Goal: Task Accomplishment & Management: Complete application form

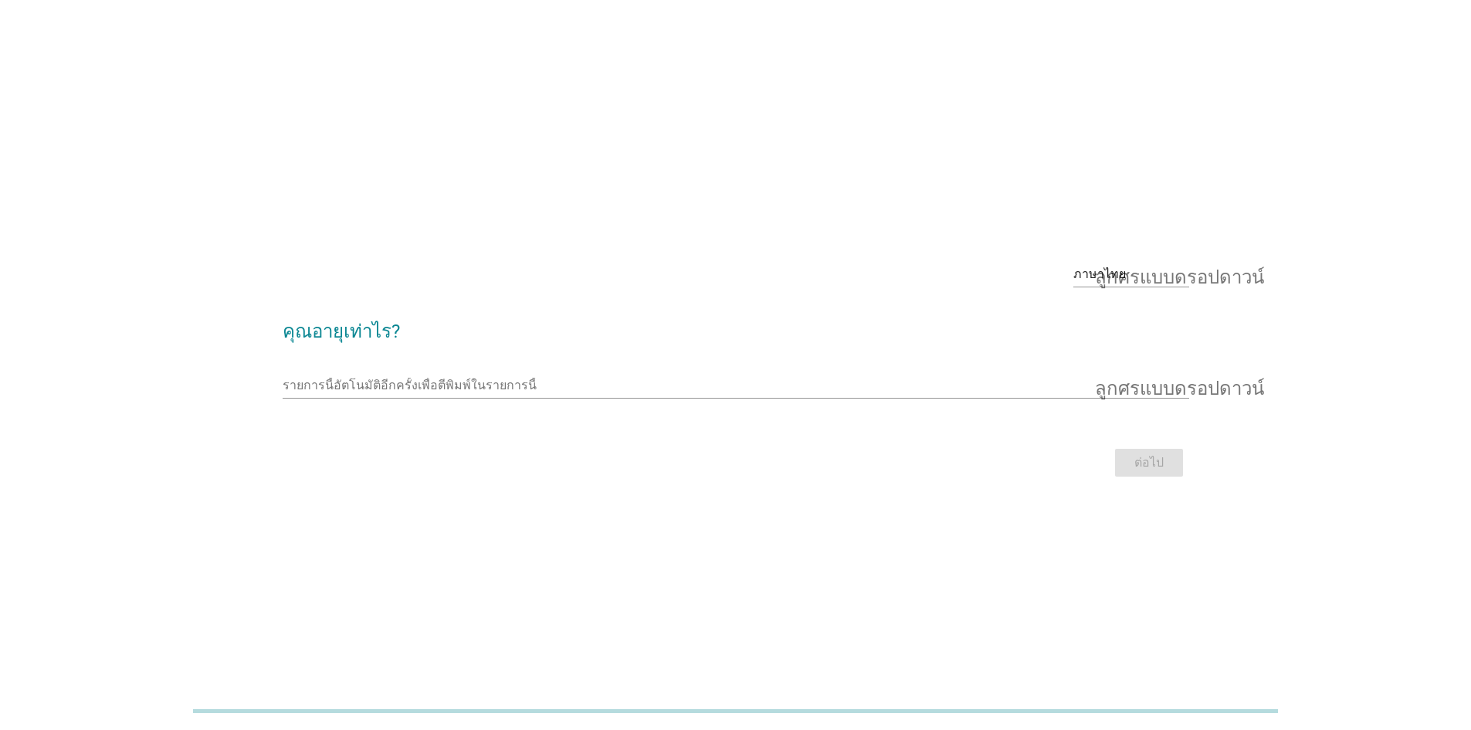
drag, startPoint x: 0, startPoint y: 0, endPoint x: 735, endPoint y: 365, distance: 820.8
click at [735, 365] on div "รายการนี้อัตโนมัติอีกครั้งเพื่อตีพิมพ์ในรายการนี้ ลูกศรแบบดรอปดาวน์" at bounding box center [736, 388] width 907 height 49
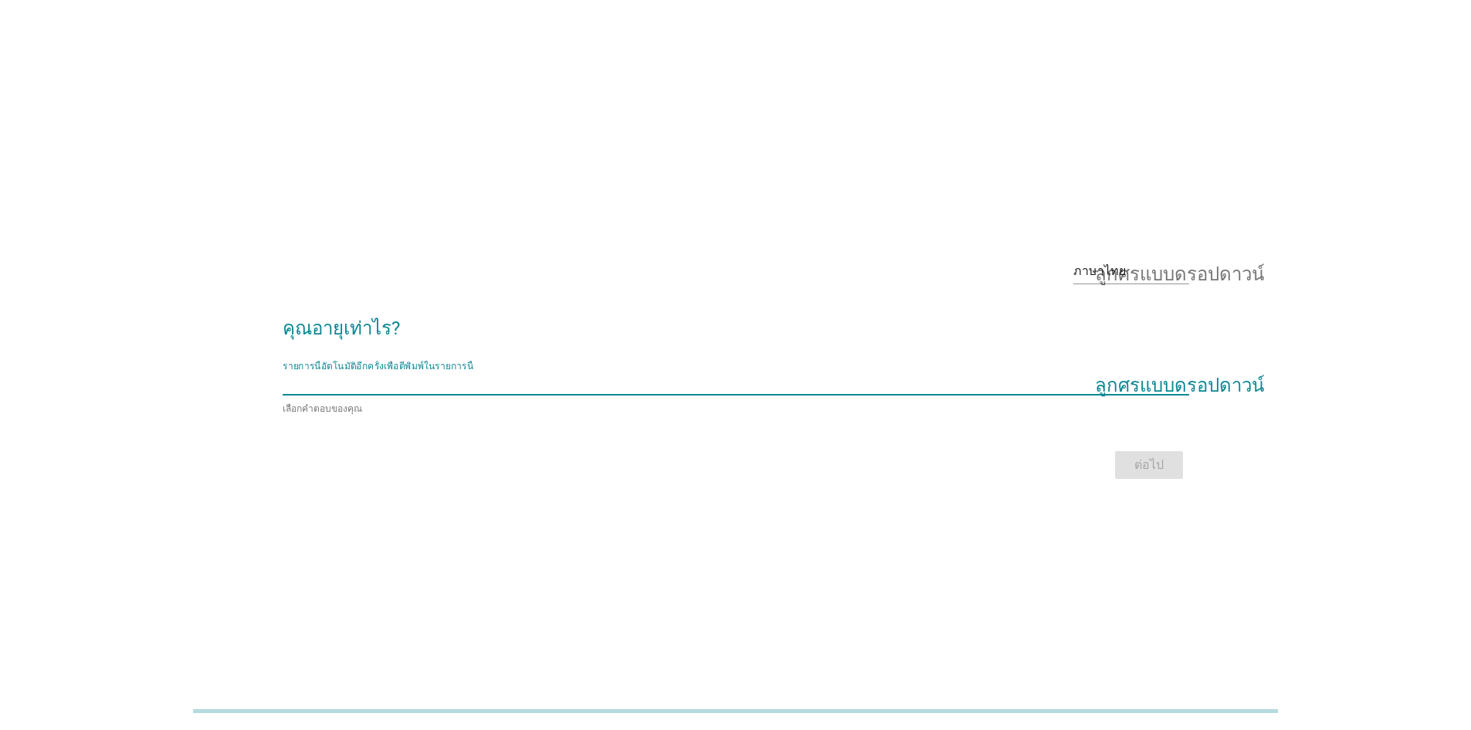
click at [736, 378] on input "รายการนี้อัตโนมัติอีกครั้งเพื่อตีพิมพ์ในรายการนี้" at bounding box center [725, 382] width 885 height 25
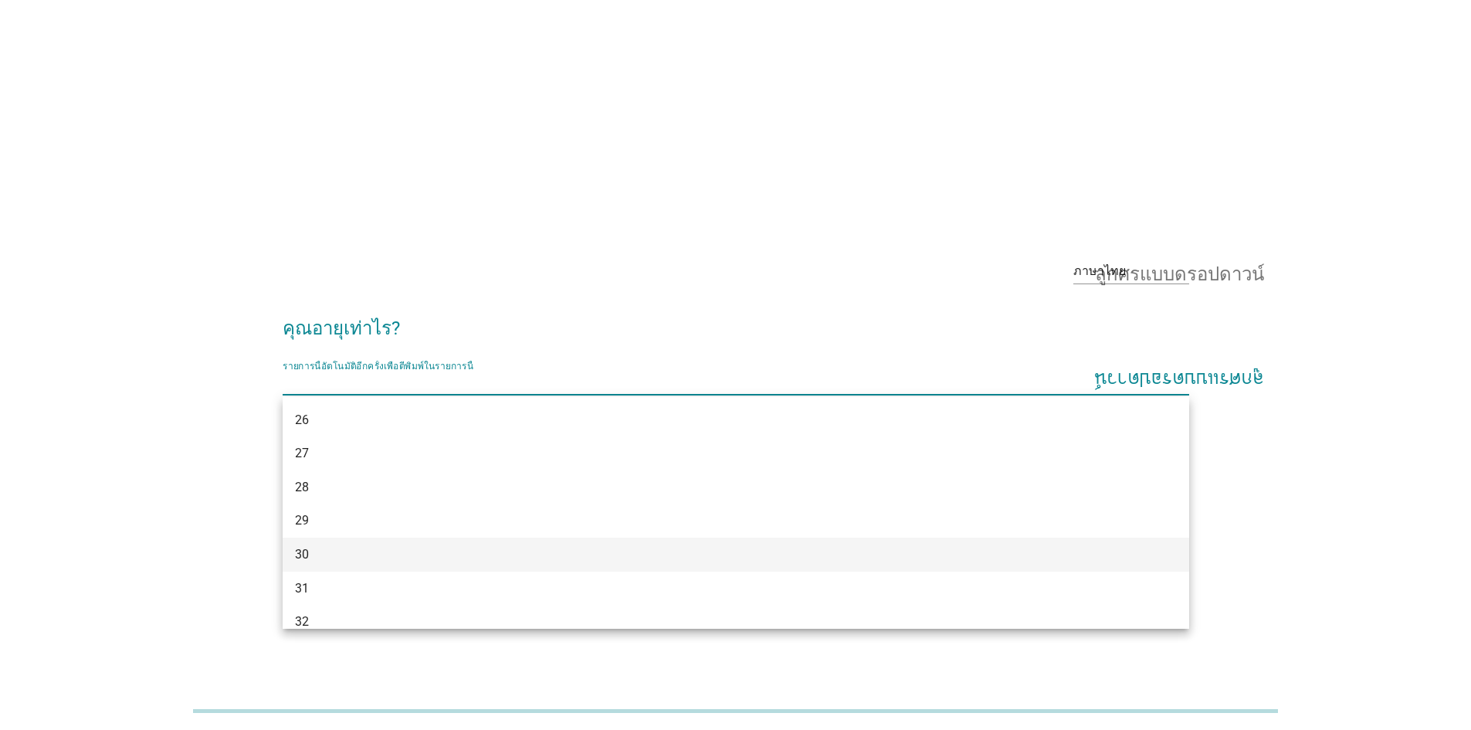
scroll to position [232, 0]
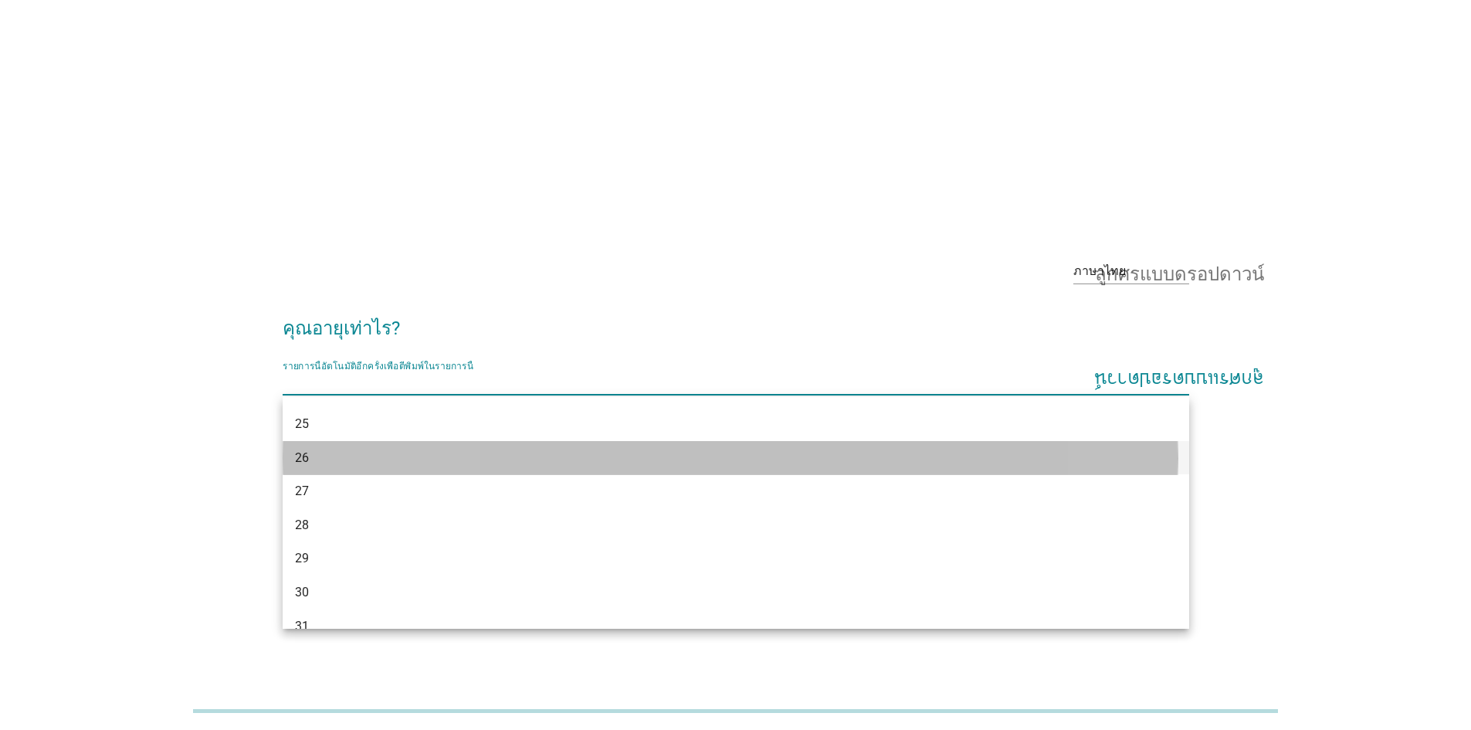
click at [368, 458] on div "26" at bounding box center [699, 458] width 809 height 19
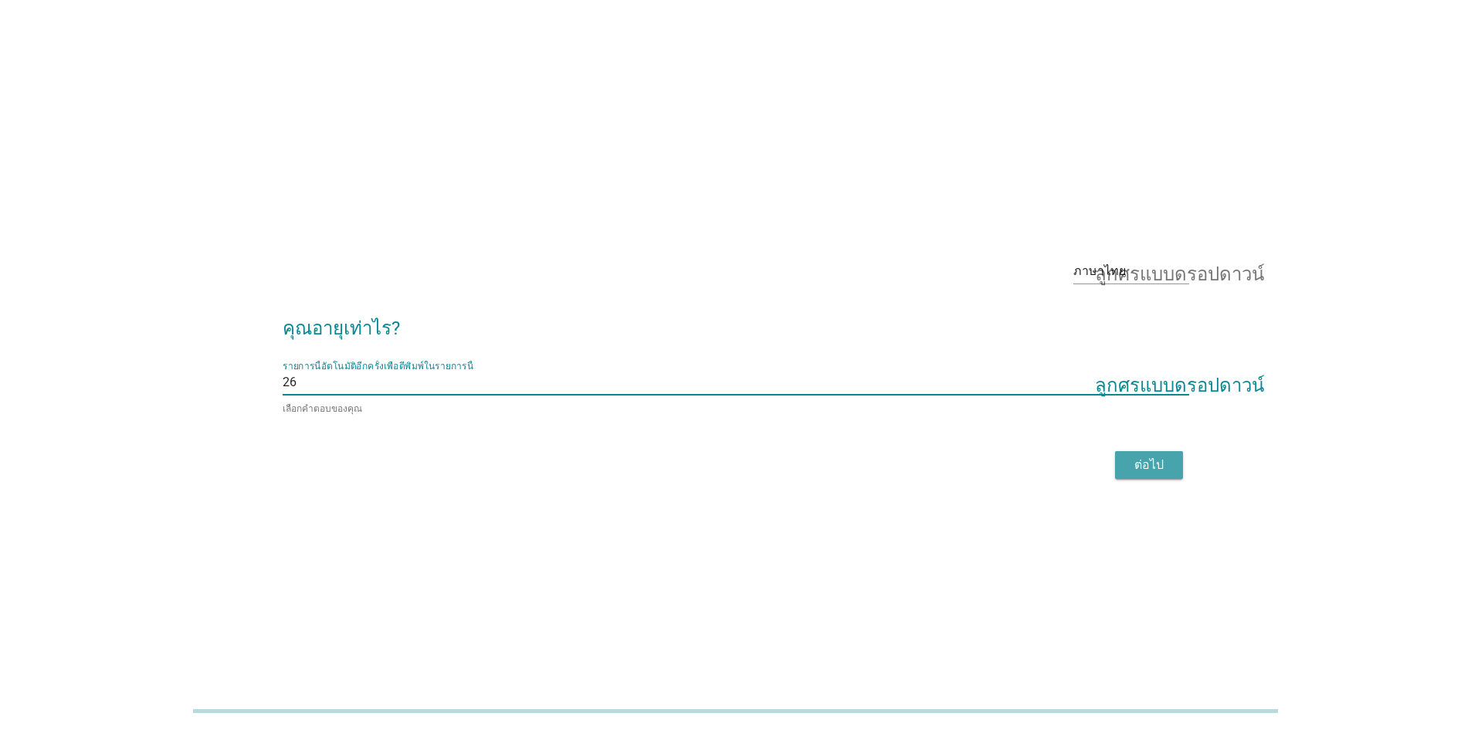
click at [1136, 463] on font "ต่อไป" at bounding box center [1149, 464] width 29 height 15
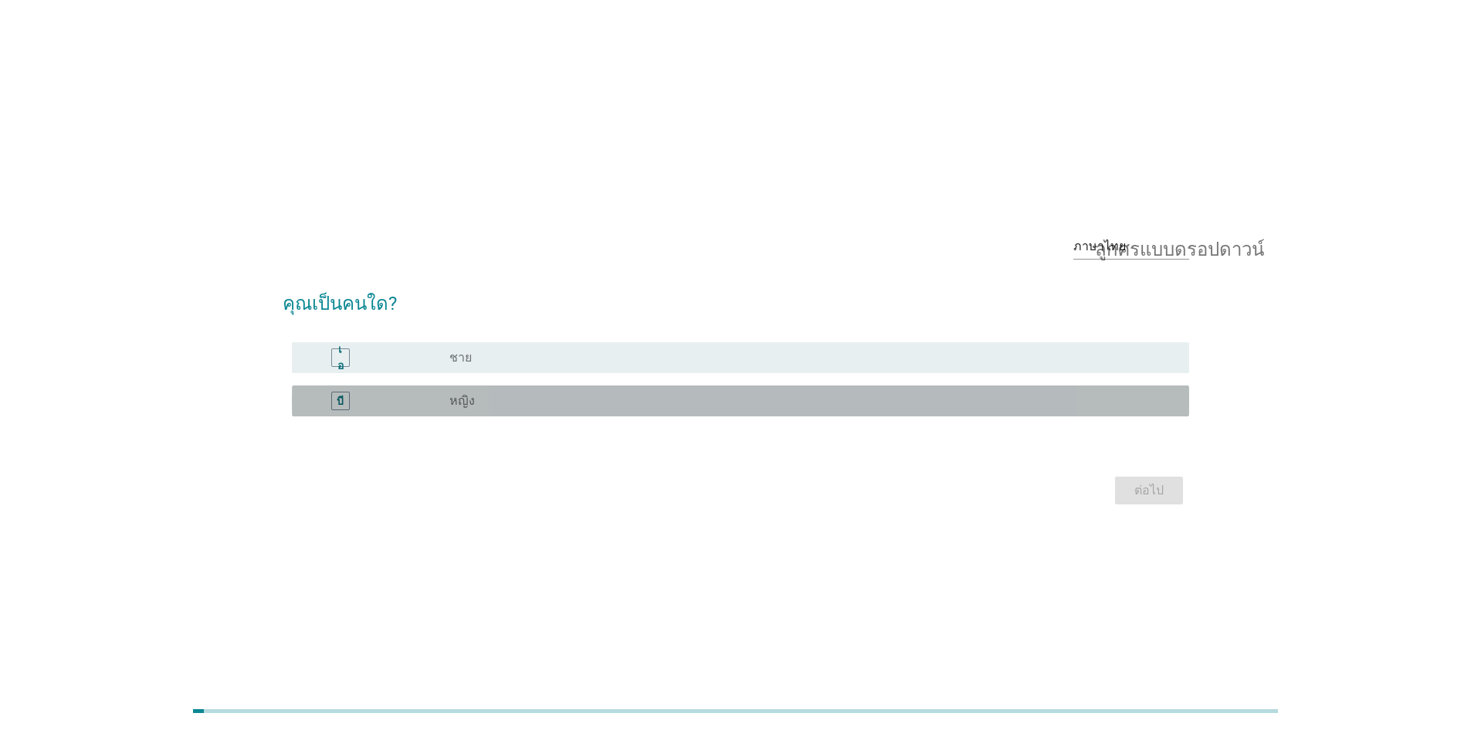
click at [491, 407] on div "ปุ่มวิทยุ[PERSON_NAME]เลือก หญิง" at bounding box center [807, 400] width 715 height 15
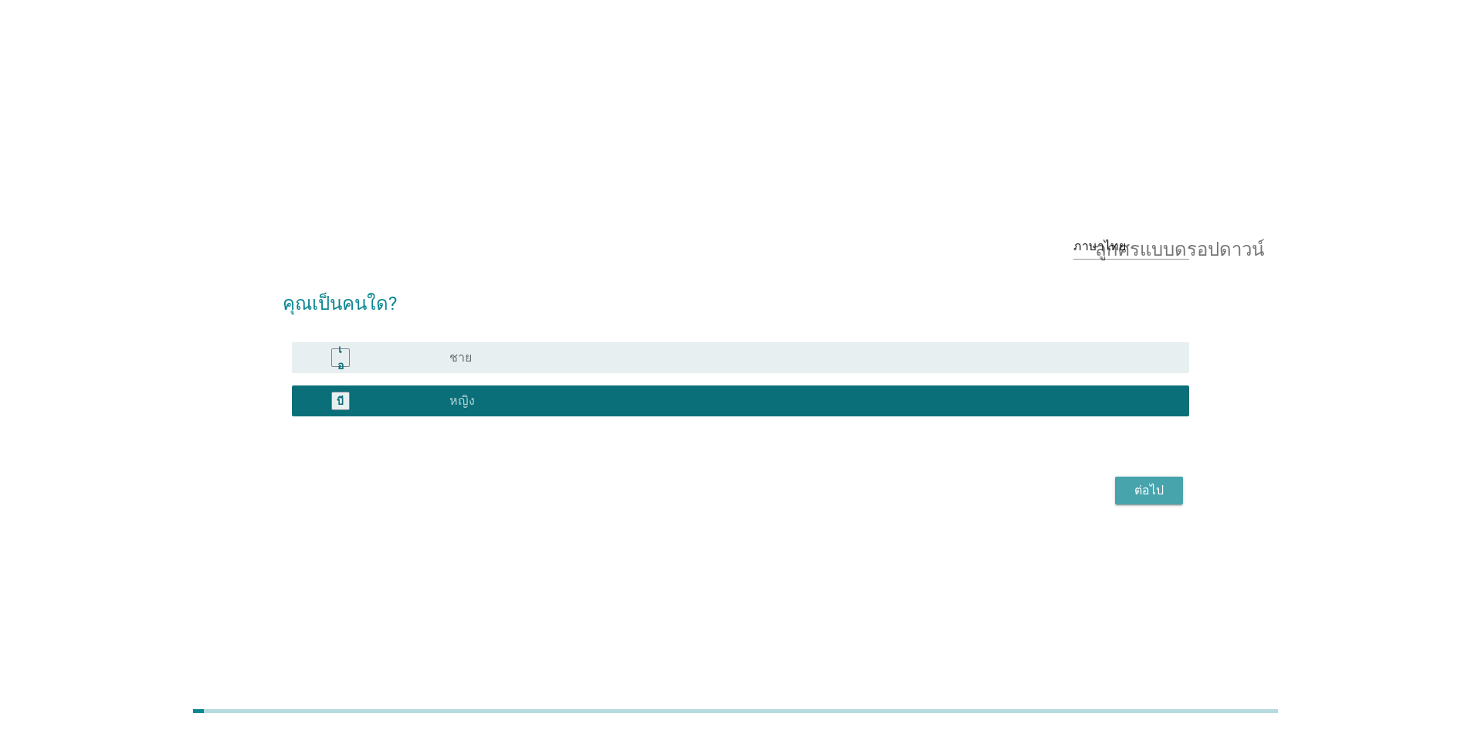
click at [1154, 494] on font "ต่อไป" at bounding box center [1149, 490] width 29 height 15
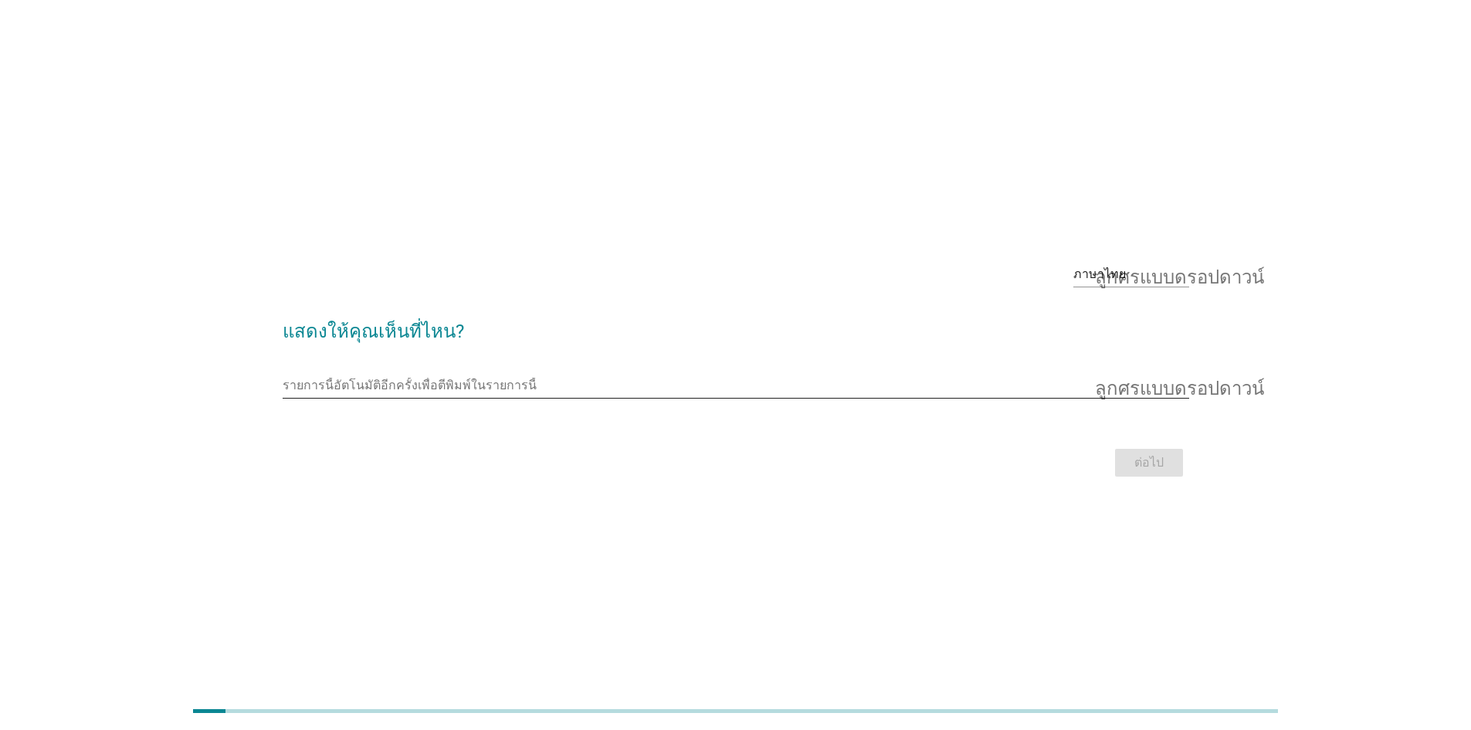
click at [545, 389] on input "รายการนี้อัตโนมัติอีกครั้งเพื่อตีพิมพ์ในรายการนี้" at bounding box center [725, 385] width 885 height 25
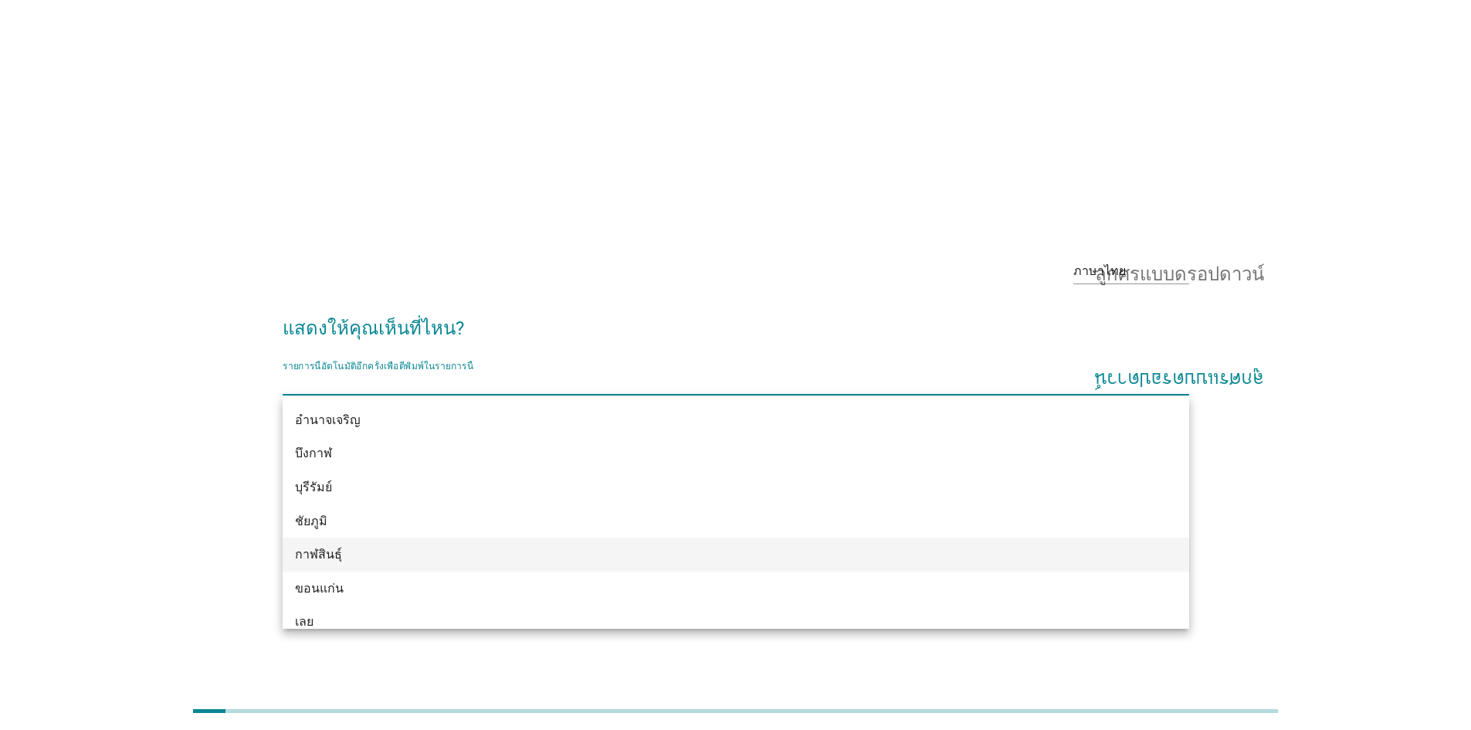
click at [484, 546] on div "กาฬสินธุ์" at bounding box center [699, 554] width 809 height 19
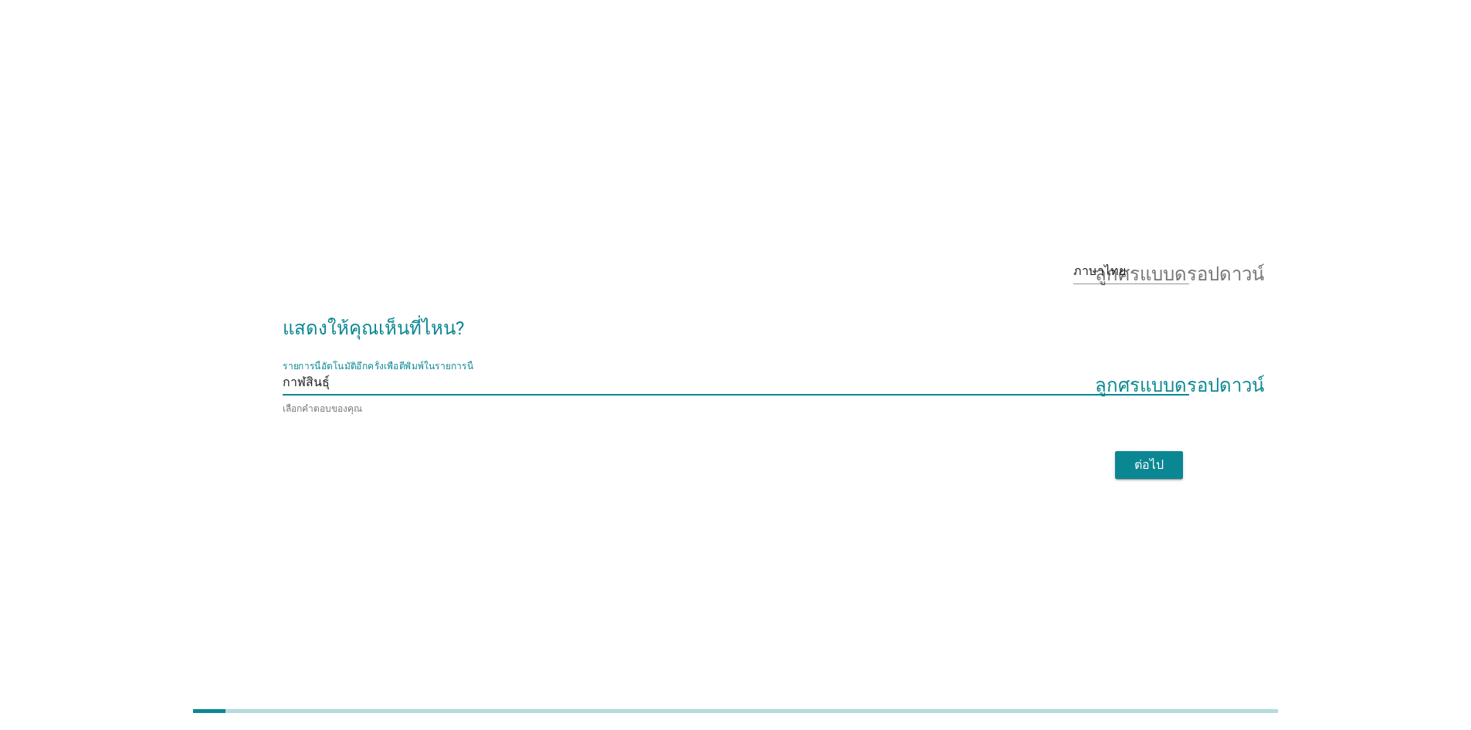
click at [1130, 474] on button "ต่อไป" at bounding box center [1149, 465] width 68 height 28
